Goal: Task Accomplishment & Management: Manage account settings

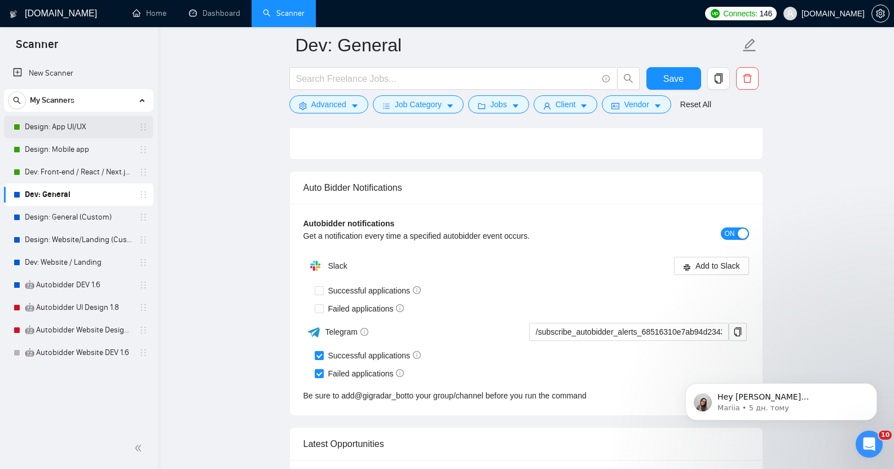
click at [55, 124] on link "Design: App UI/UX" at bounding box center [78, 127] width 107 height 23
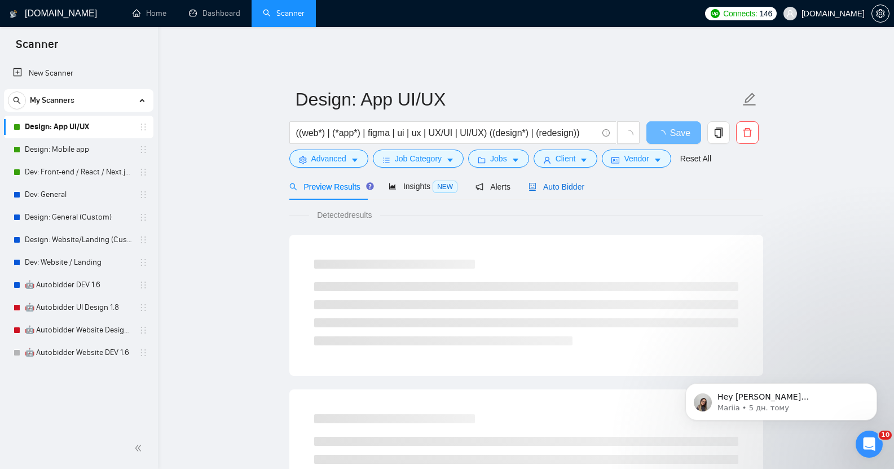
click at [560, 182] on span "Auto Bidder" at bounding box center [556, 186] width 56 height 9
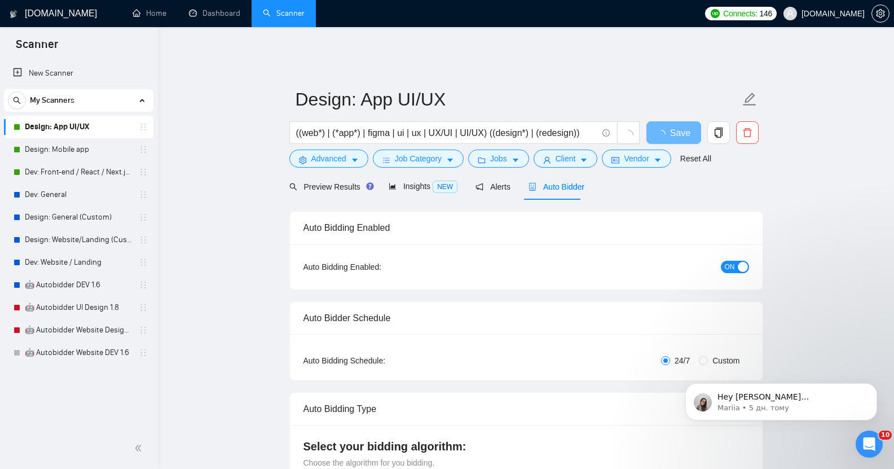
checkbox input "true"
click at [732, 261] on span "ON" at bounding box center [730, 267] width 10 height 12
click at [671, 126] on span "Save" at bounding box center [673, 133] width 20 height 14
checkbox input "true"
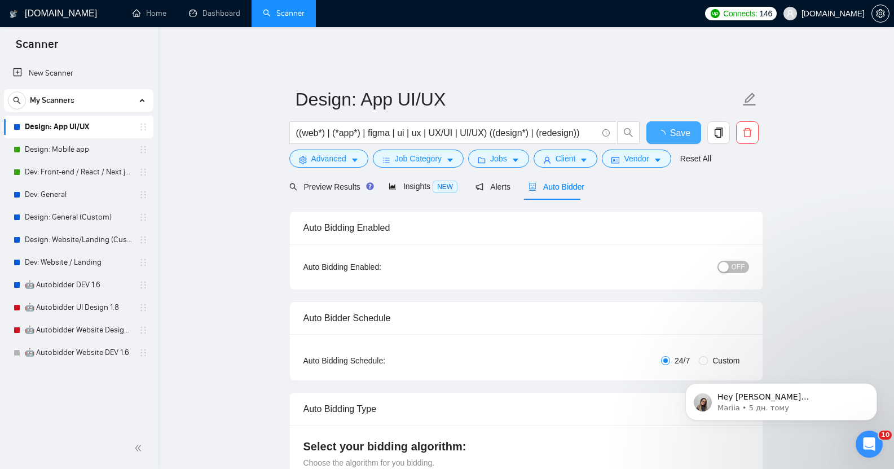
checkbox input "true"
click at [50, 150] on link "Design: Mobile app" at bounding box center [78, 149] width 107 height 23
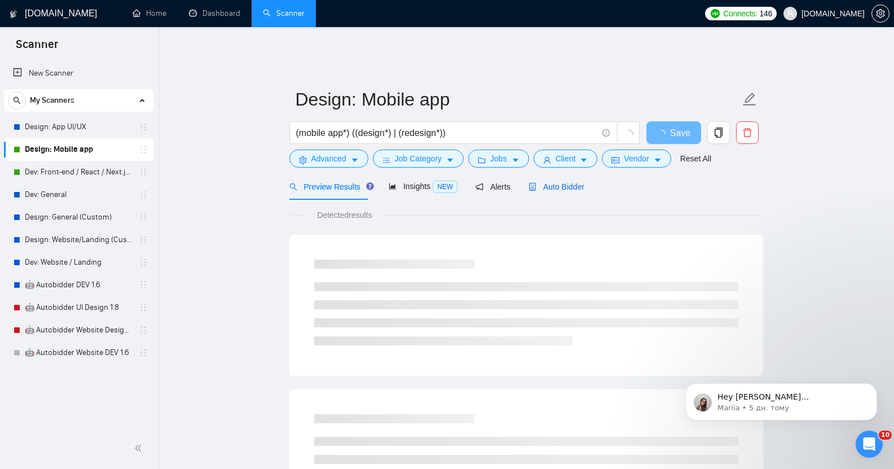
click at [558, 182] on span "Auto Bidder" at bounding box center [556, 186] width 56 height 9
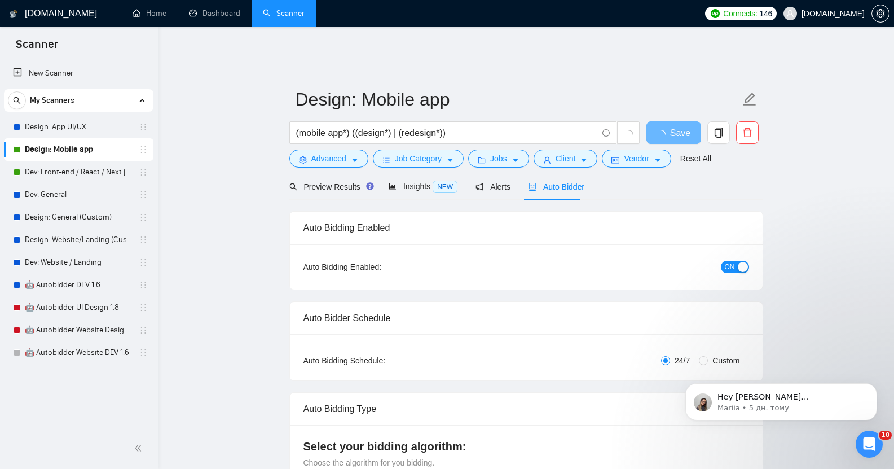
checkbox input "true"
click at [730, 261] on span "ON" at bounding box center [730, 267] width 10 height 12
click at [667, 126] on span "Save" at bounding box center [673, 133] width 20 height 14
checkbox input "true"
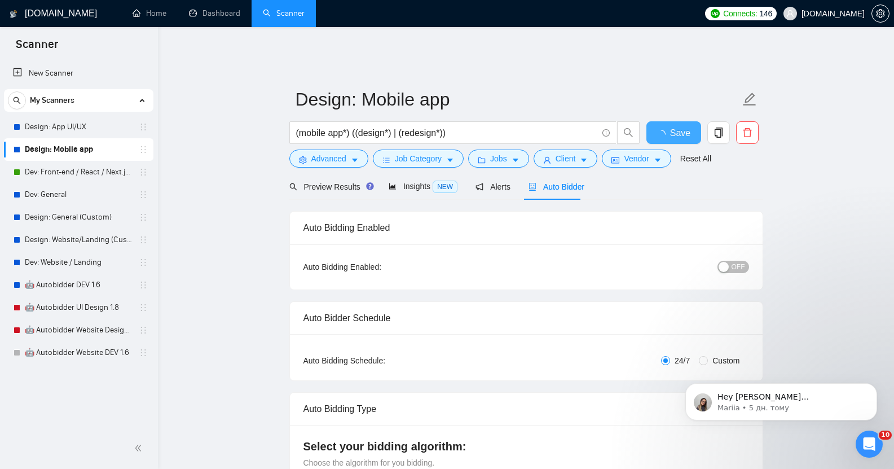
checkbox input "true"
click at [82, 174] on link "Dev: Front-end / React / Next.js / WebGL / GSAP" at bounding box center [78, 172] width 107 height 23
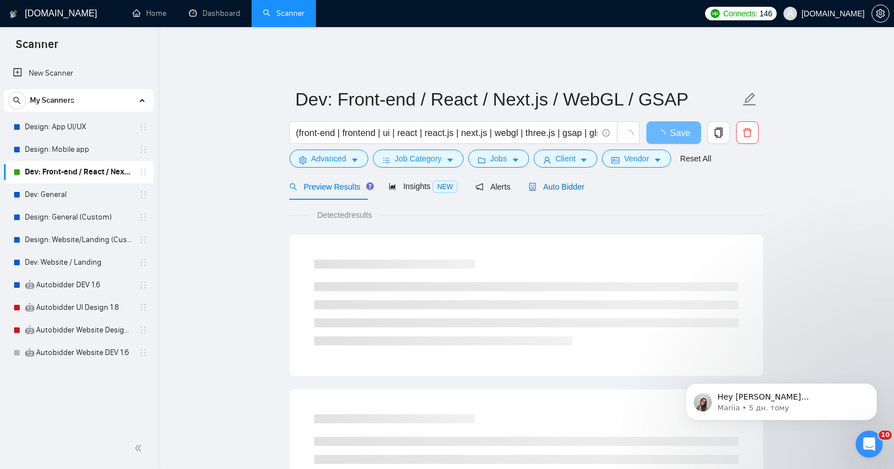
click at [544, 182] on span "Auto Bidder" at bounding box center [556, 186] width 56 height 9
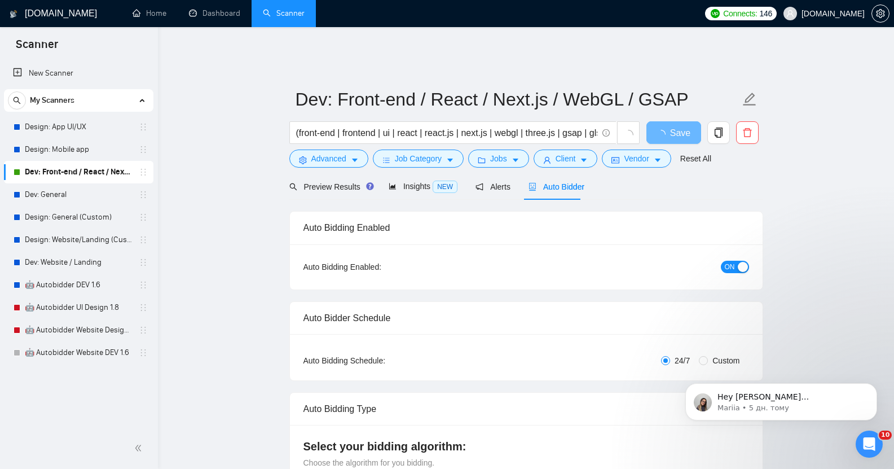
checkbox input "true"
click at [736, 261] on button "ON" at bounding box center [735, 267] width 28 height 12
click at [673, 126] on span "Save" at bounding box center [673, 133] width 20 height 14
checkbox input "true"
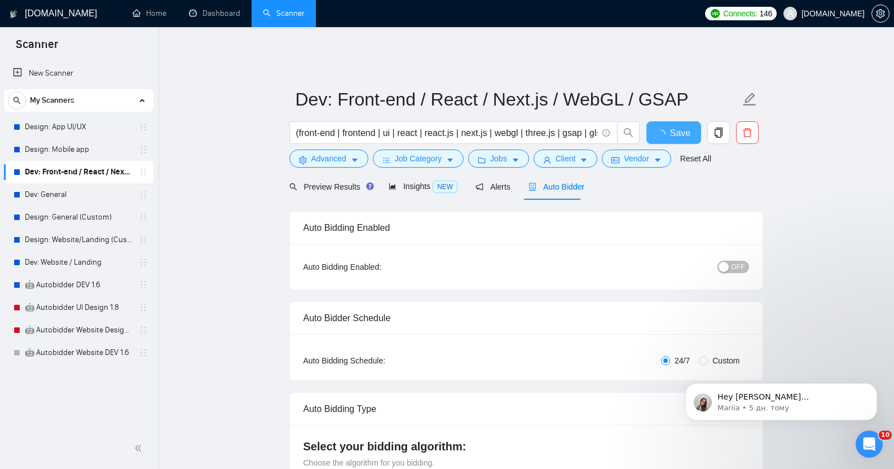
checkbox input "true"
